Goal: Task Accomplishment & Management: Manage account settings

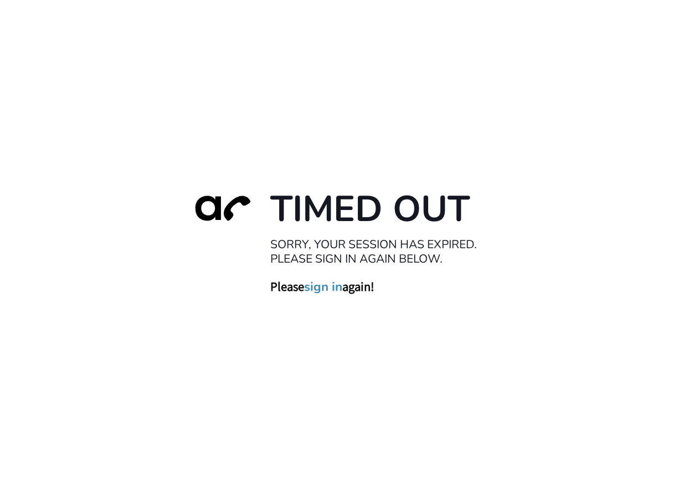
click at [319, 288] on link "sign in" at bounding box center [323, 287] width 38 height 16
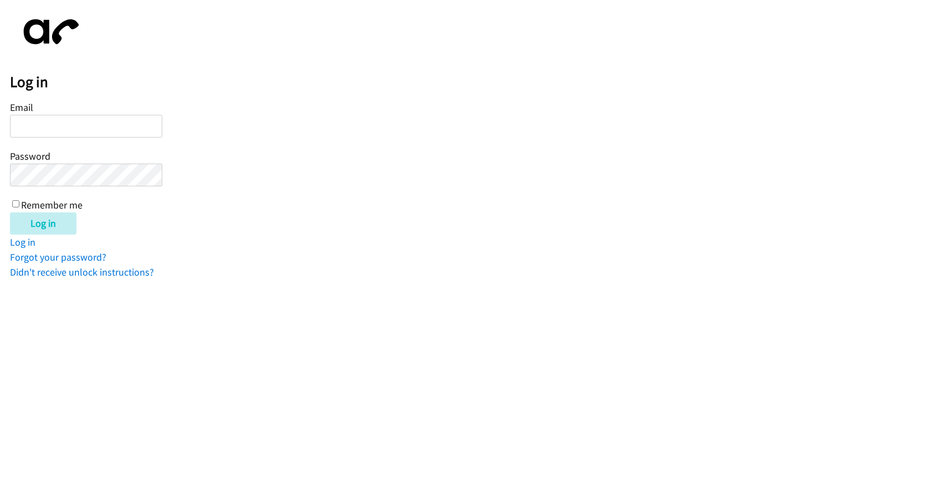
click at [90, 128] on input "Email" at bounding box center [86, 126] width 152 height 23
click at [49, 125] on input "Email" at bounding box center [86, 126] width 152 height 23
paste input "jtamayo@LendingPoint.com"
type input "jtamayo@LendingPoint.com"
click at [10, 212] on input "Log in" at bounding box center [43, 223] width 66 height 22
